Goal: Navigation & Orientation: Find specific page/section

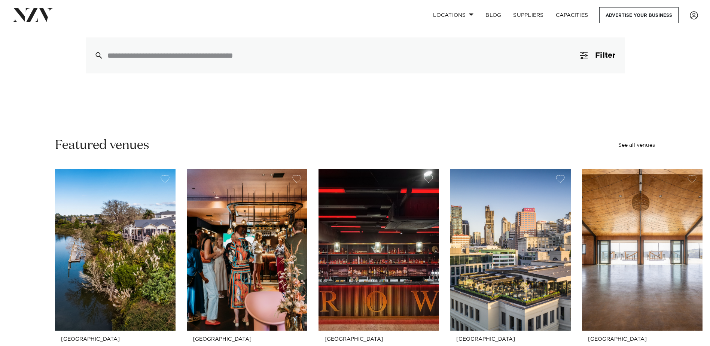
scroll to position [75, 0]
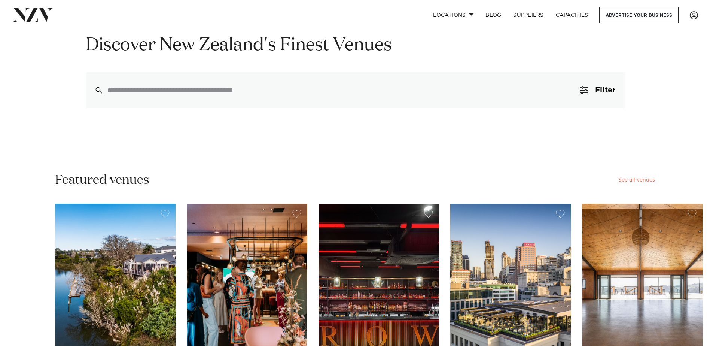
click at [638, 180] on link "See all venues" at bounding box center [636, 179] width 37 height 5
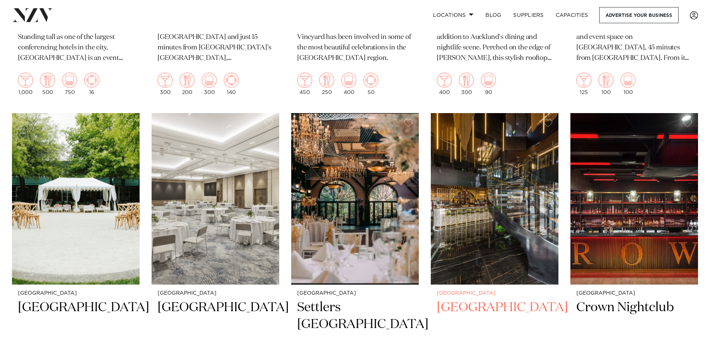
scroll to position [1198, 0]
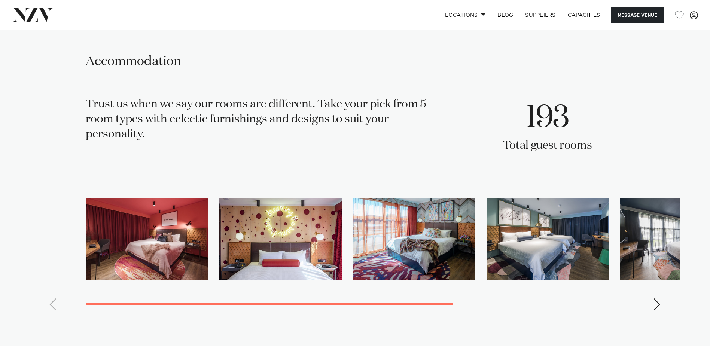
scroll to position [1347, 0]
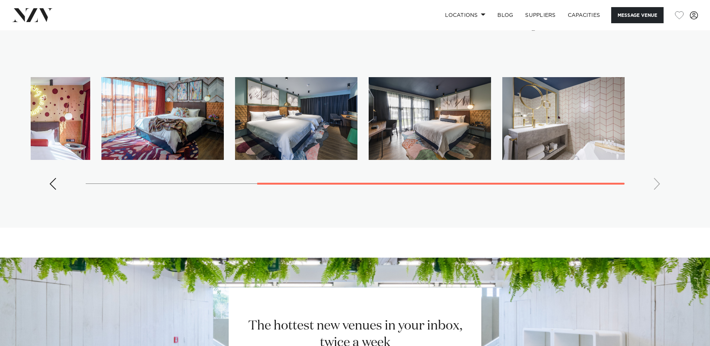
click at [625, 196] on swiper-container at bounding box center [355, 136] width 649 height 119
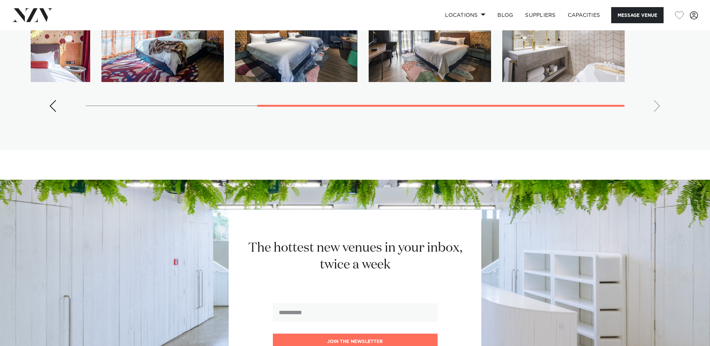
scroll to position [1365, 0]
